Goal: Check status: Check status

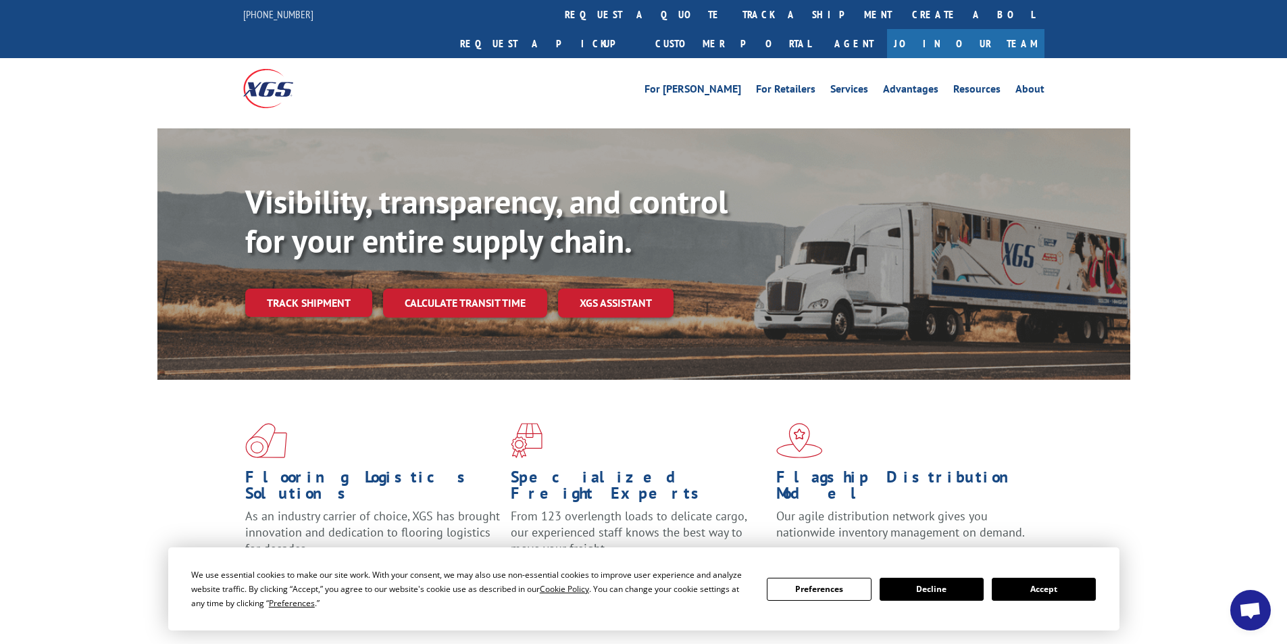
drag, startPoint x: 286, startPoint y: 294, endPoint x: 339, endPoint y: 299, distance: 53.5
click at [285, 295] on div "Visibility, transparency, and control for your entire supply chain. Track shipm…" at bounding box center [687, 276] width 885 height 188
click at [317, 288] on link "Track shipment" at bounding box center [308, 302] width 127 height 28
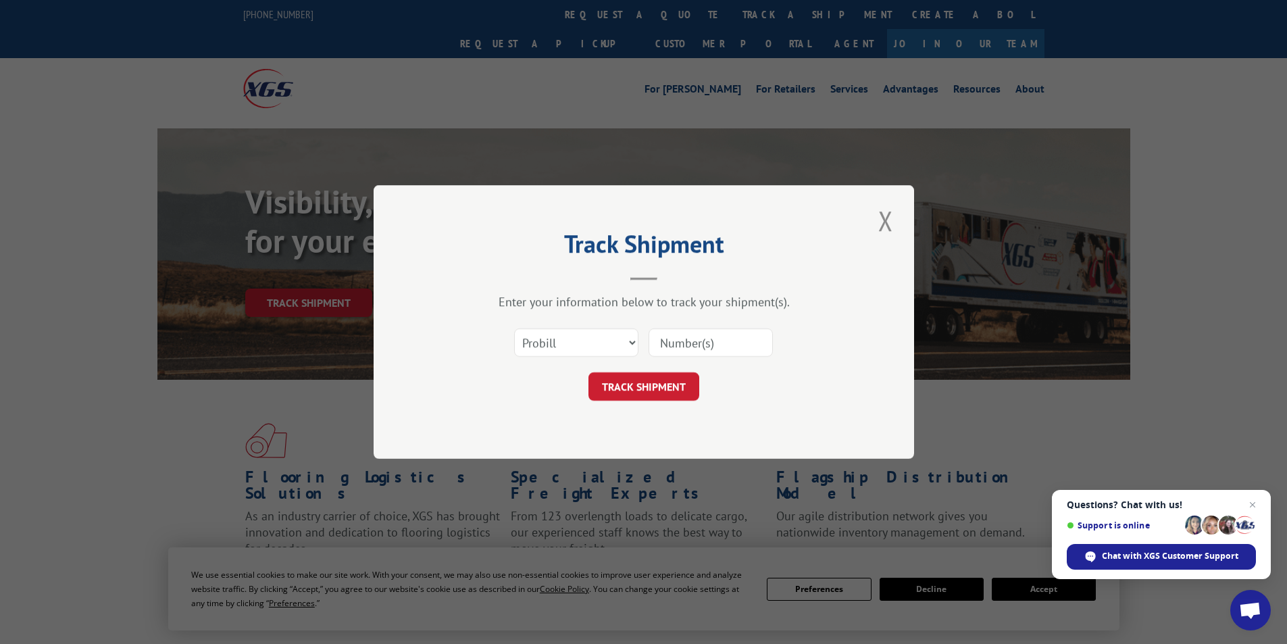
click at [687, 339] on input at bounding box center [710, 342] width 124 height 28
paste input "17095074"
type input "17095074"
click at [629, 378] on button "TRACK SHIPMENT" at bounding box center [643, 386] width 111 height 28
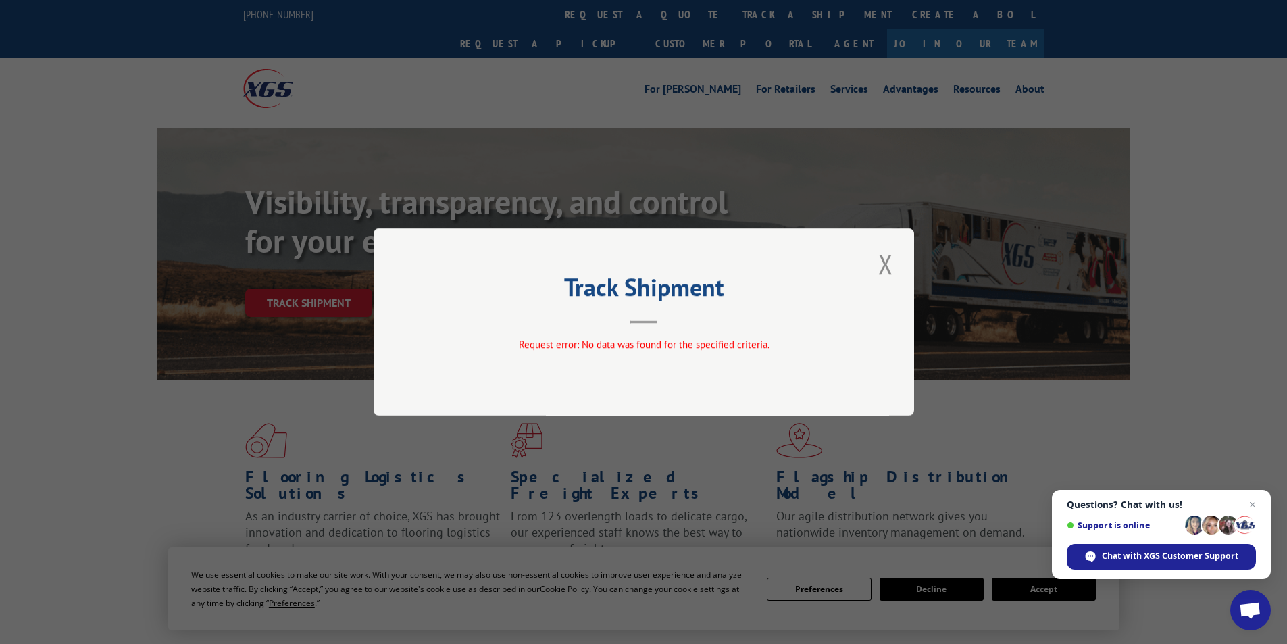
drag, startPoint x: 887, startPoint y: 262, endPoint x: 799, endPoint y: 263, distance: 87.8
click at [885, 262] on button "Close modal" at bounding box center [885, 263] width 23 height 37
